Goal: Contribute content

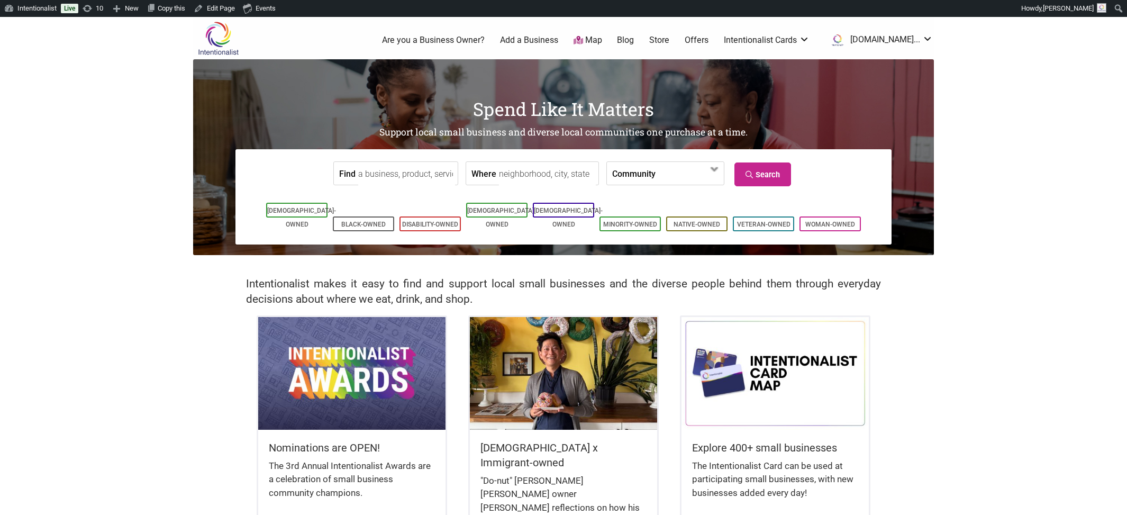
click at [634, 37] on link "Blog" at bounding box center [625, 40] width 17 height 12
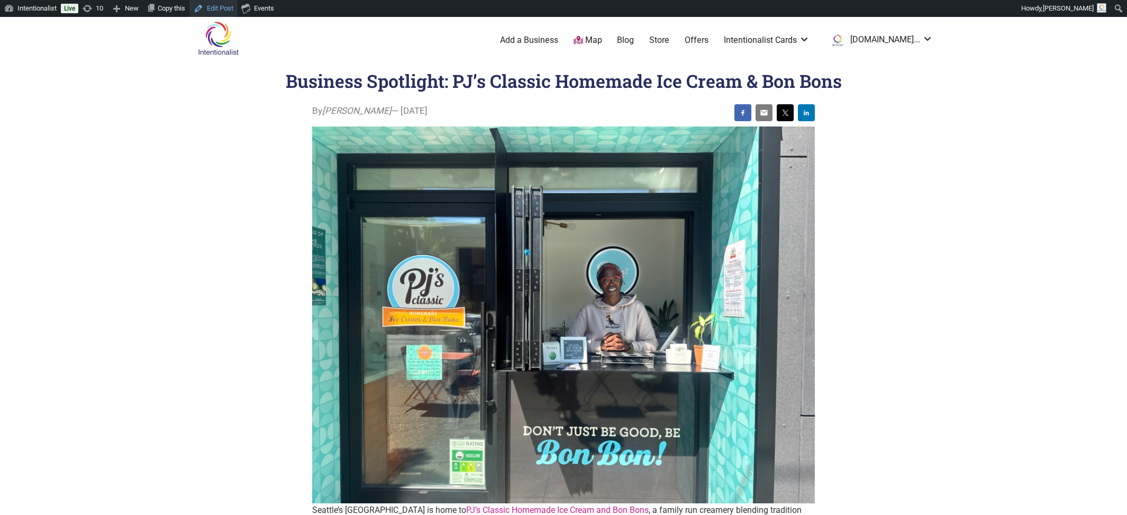
click at [229, 8] on link "Edit Post" at bounding box center [213, 8] width 48 height 17
click at [176, 256] on body "Please wait, copying in progress... If you’re making a lot of copies it can tak…" at bounding box center [563, 274] width 1127 height 515
click at [231, 4] on link "Edit Post" at bounding box center [213, 8] width 48 height 17
